Goal: Task Accomplishment & Management: Complete application form

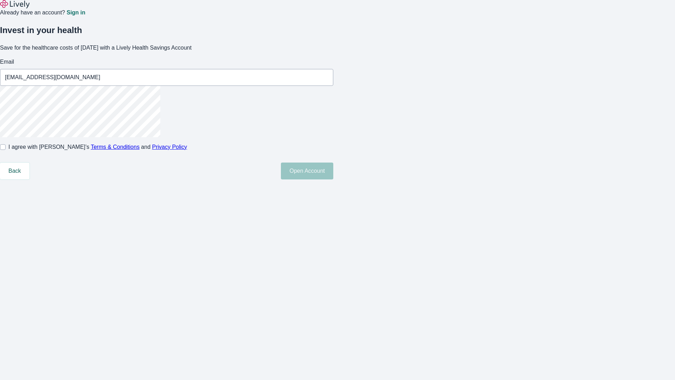
click at [6, 150] on input "I agree with Lively’s Terms & Conditions and Privacy Policy" at bounding box center [3, 147] width 6 height 6
checkbox input "true"
click at [333, 179] on button "Open Account" at bounding box center [307, 170] width 52 height 17
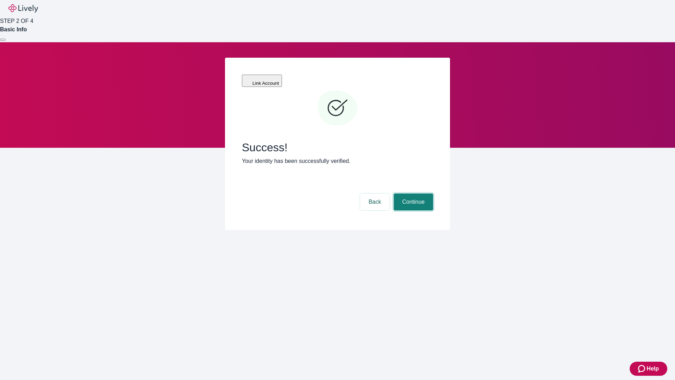
click at [412, 193] on button "Continue" at bounding box center [413, 201] width 39 height 17
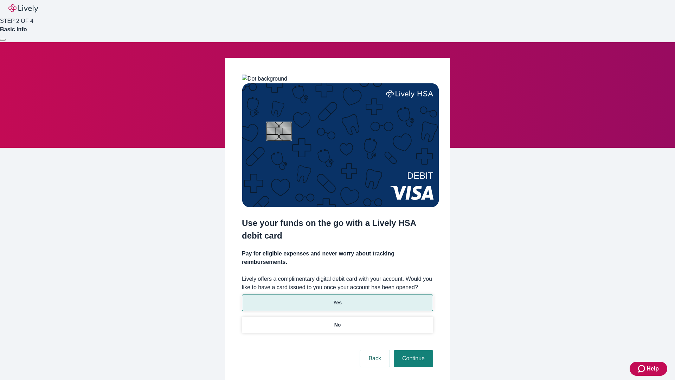
click at [337, 299] on p "Yes" at bounding box center [337, 302] width 8 height 7
click at [412, 350] on button "Continue" at bounding box center [413, 358] width 39 height 17
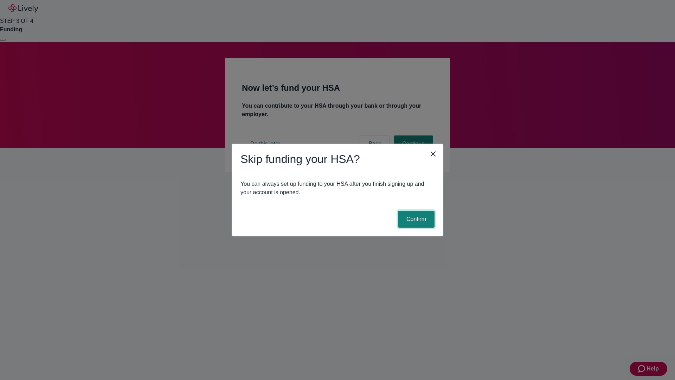
click at [415, 219] on button "Confirm" at bounding box center [416, 219] width 37 height 17
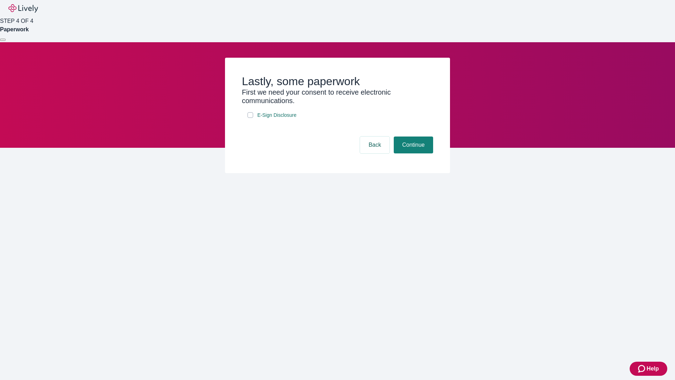
click at [250, 118] on input "E-Sign Disclosure" at bounding box center [251, 115] width 6 height 6
checkbox input "true"
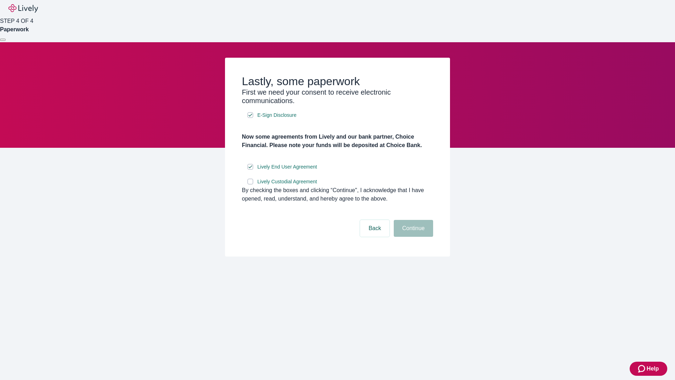
click at [250, 184] on input "Lively Custodial Agreement" at bounding box center [251, 182] width 6 height 6
checkbox input "true"
click at [412, 237] on button "Continue" at bounding box center [413, 228] width 39 height 17
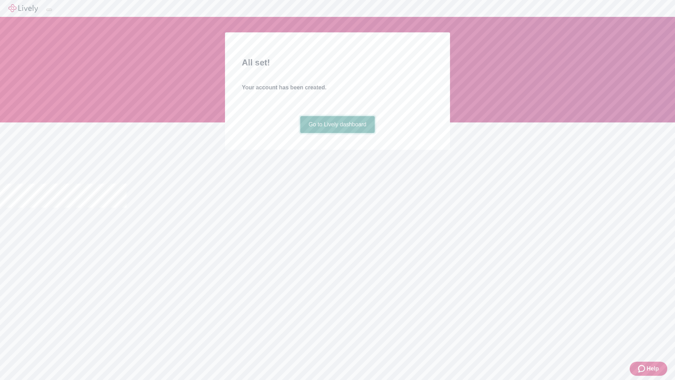
click at [337, 133] on link "Go to Lively dashboard" at bounding box center [337, 124] width 75 height 17
